Goal: Transaction & Acquisition: Subscribe to service/newsletter

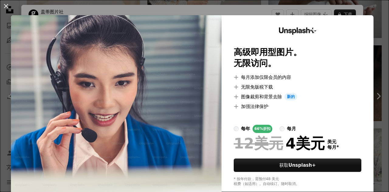
click at [167, 91] on img at bounding box center [116, 106] width 210 height 183
click at [343, 11] on div "An X shape Unsplash+ 高级即用型图片。 无限访问。 A plus sign 每月添加仅限会员的内容 A plus sign 无限免版税下载…" at bounding box center [194, 96] width 389 height 192
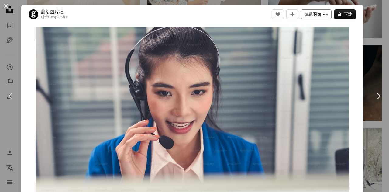
click at [305, 14] on font "编辑图像" at bounding box center [312, 14] width 17 height 5
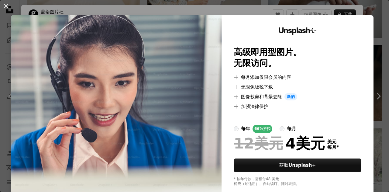
click at [152, 76] on img at bounding box center [116, 106] width 210 height 183
click at [342, 9] on div "An X shape Unsplash+ 高级即用型图片。 无限访问。 A plus sign 每月添加仅限会员的内容 A plus sign 无限免版税下载…" at bounding box center [194, 96] width 389 height 192
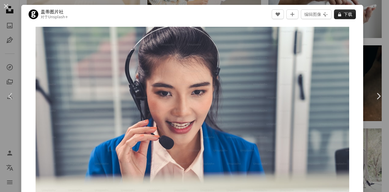
click at [343, 13] on font "下载" at bounding box center [347, 14] width 8 height 5
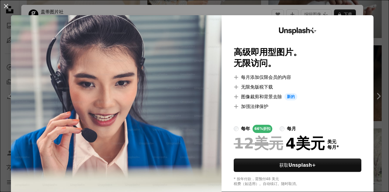
scroll to position [21, 0]
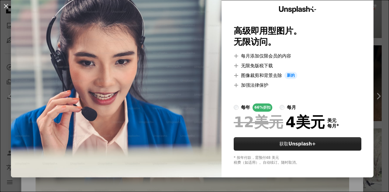
click at [270, 144] on button "获取 Unsplash+" at bounding box center [296, 143] width 127 height 13
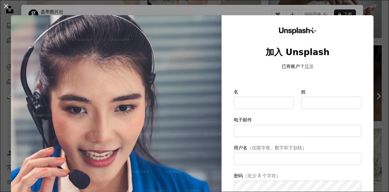
click at [169, 88] on img at bounding box center [116, 140] width 210 height 250
